Goal: Information Seeking & Learning: Learn about a topic

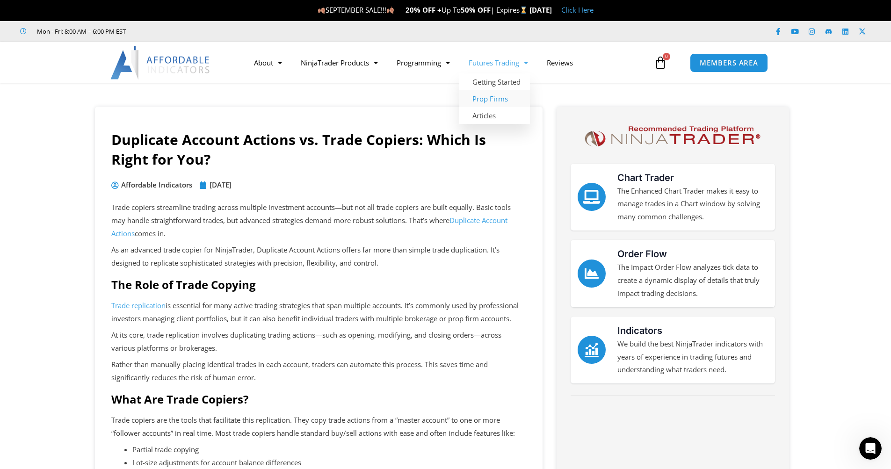
click at [500, 96] on link "Prop Firms" at bounding box center [494, 98] width 71 height 17
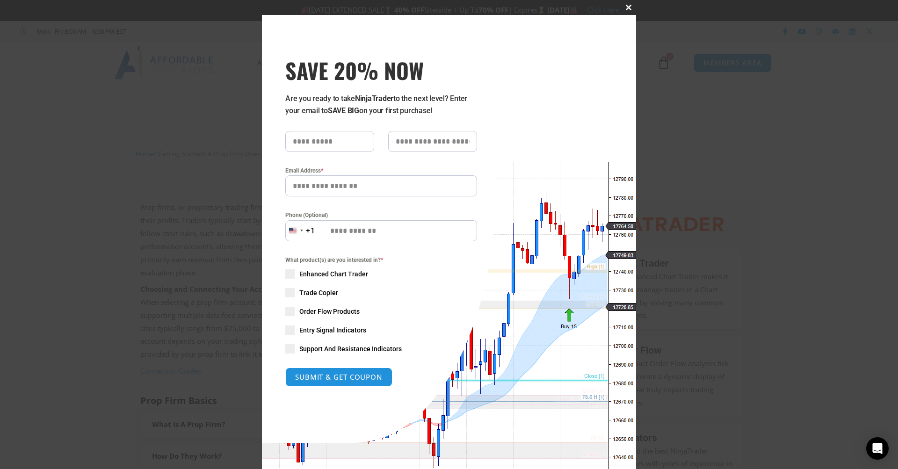
click at [623, 8] on span at bounding box center [628, 8] width 15 height 6
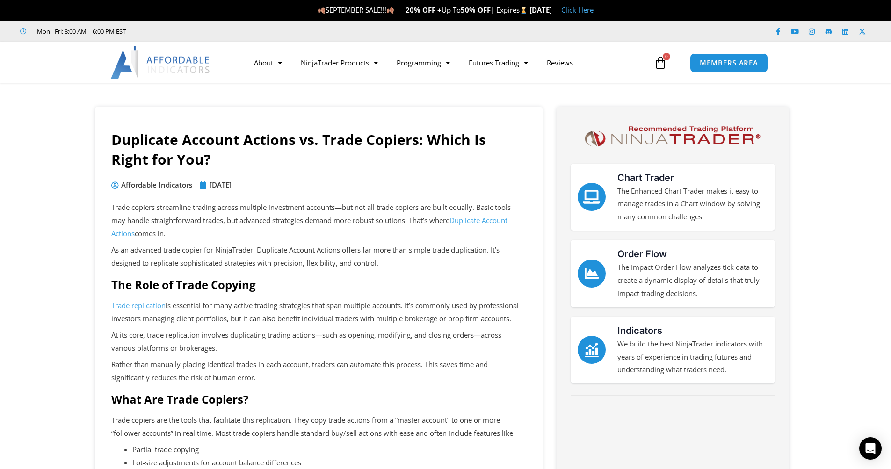
click at [489, 220] on link "Duplicate Account Actions" at bounding box center [309, 227] width 396 height 22
